Goal: Transaction & Acquisition: Obtain resource

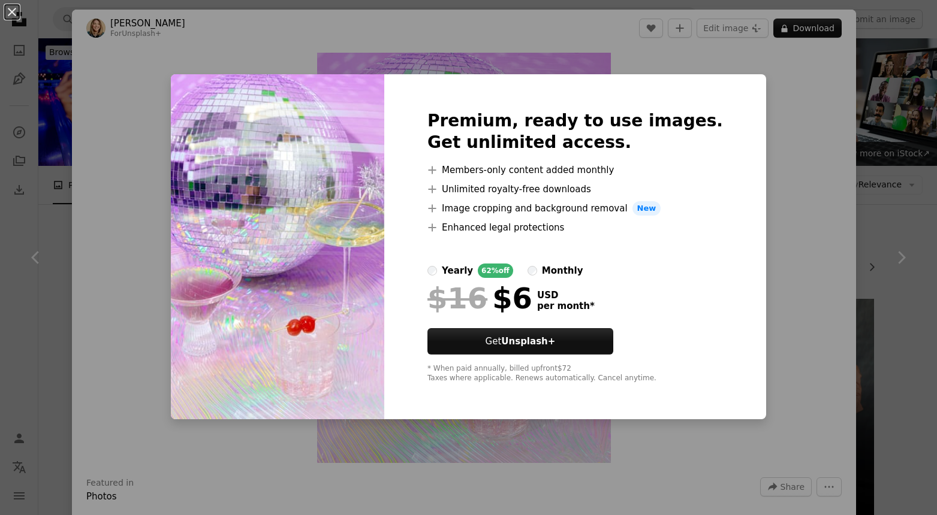
scroll to position [287, 0]
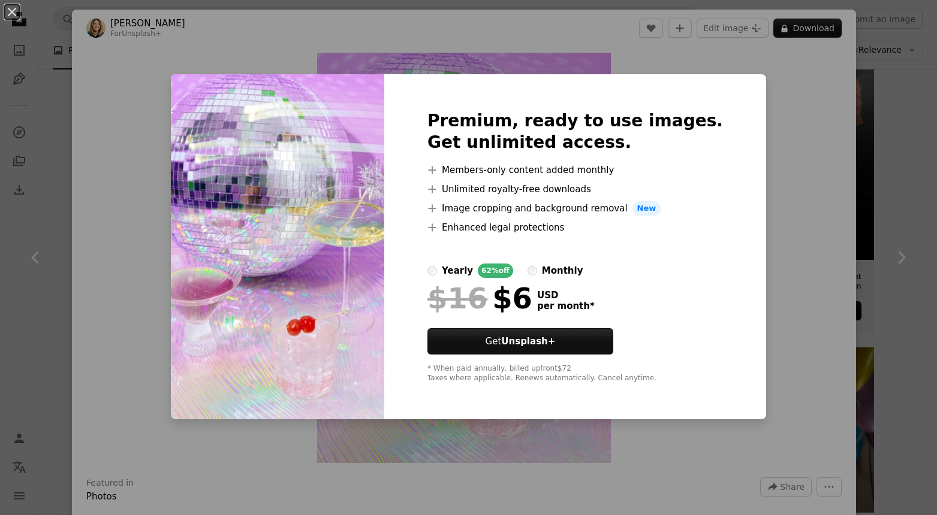
click at [764, 90] on div "An X shape Premium, ready to use images. Get unlimited access. A plus sign Memb…" at bounding box center [468, 257] width 937 height 515
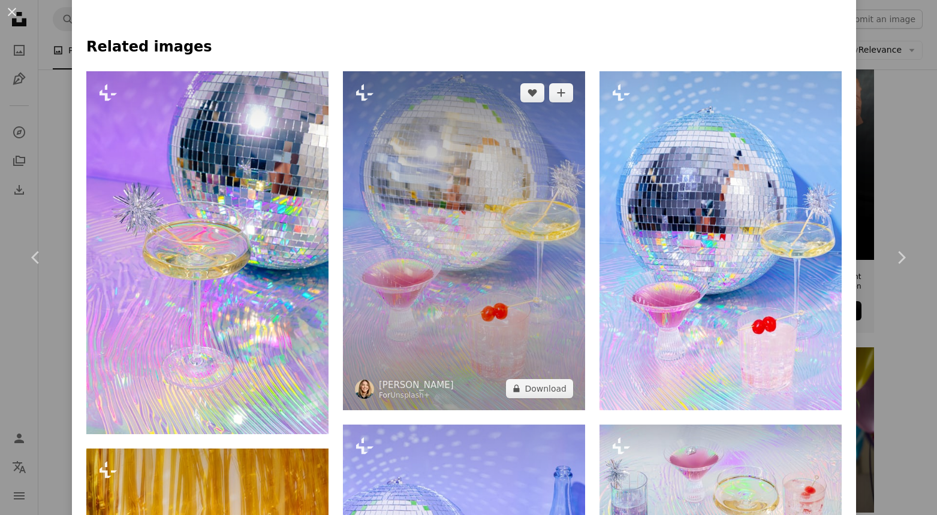
scroll to position [837, 0]
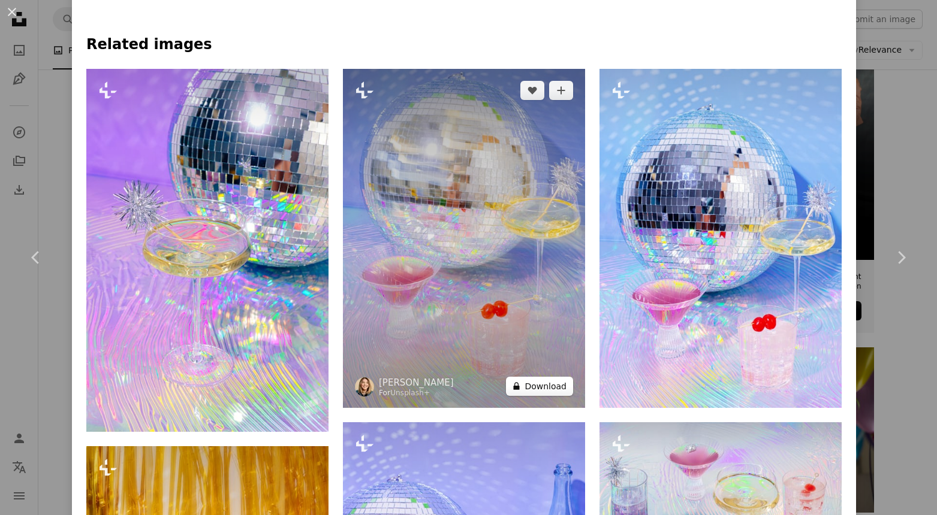
click at [535, 396] on button "A lock Download" at bounding box center [539, 386] width 67 height 19
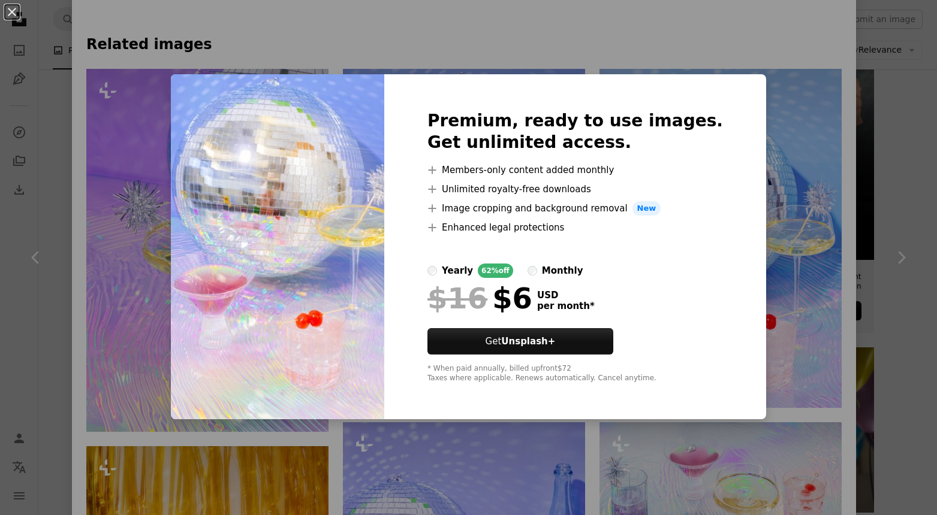
click at [164, 153] on div "An X shape Premium, ready to use images. Get unlimited access. A plus sign Memb…" at bounding box center [468, 257] width 937 height 515
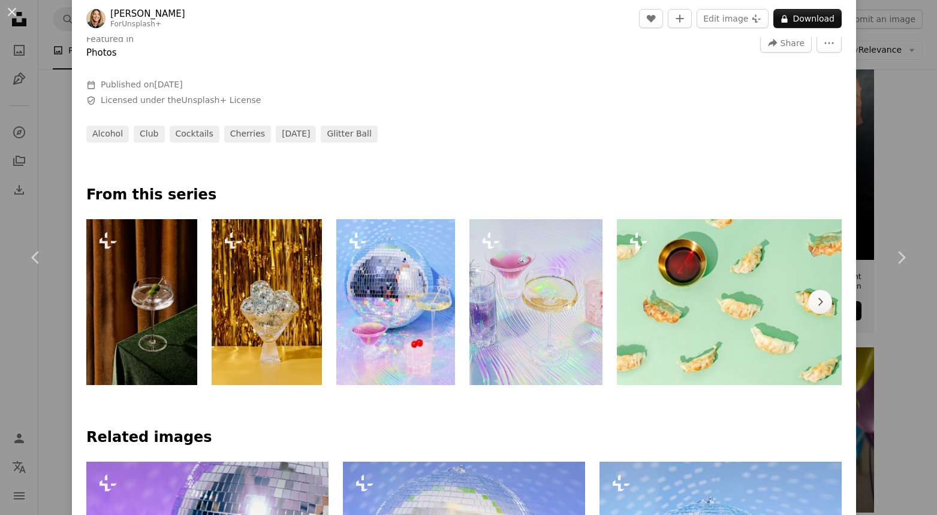
scroll to position [406, 0]
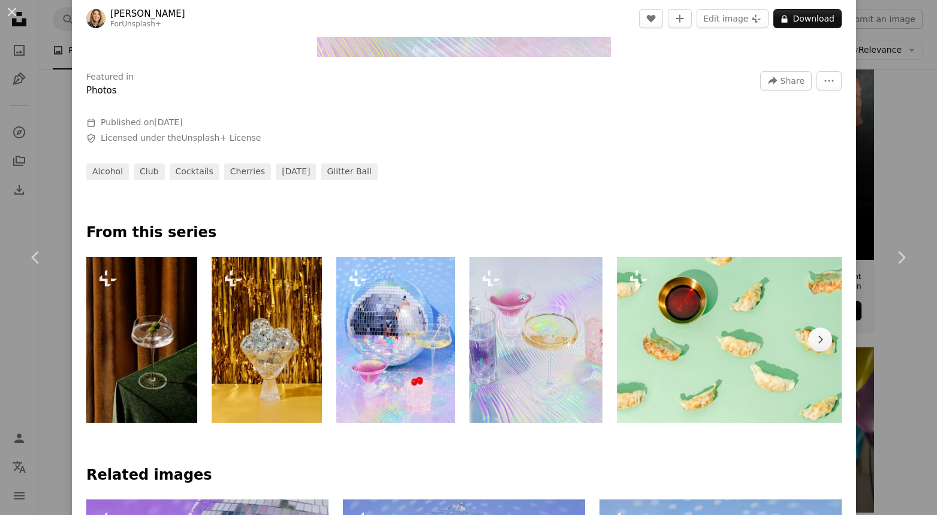
click at [11, 14] on button "An X shape" at bounding box center [12, 12] width 14 height 14
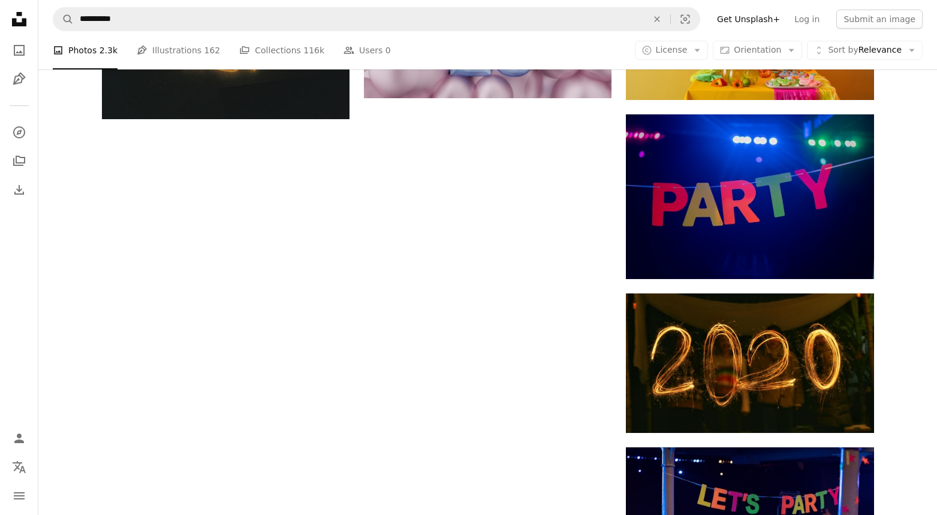
scroll to position [1412, 0]
